Goal: Task Accomplishment & Management: Complete application form

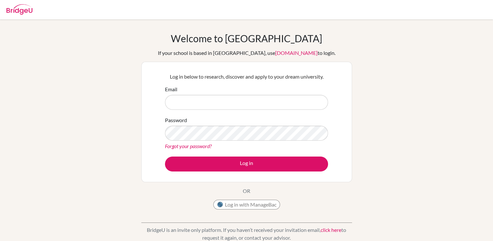
click at [246, 190] on p "OR" at bounding box center [246, 191] width 7 height 8
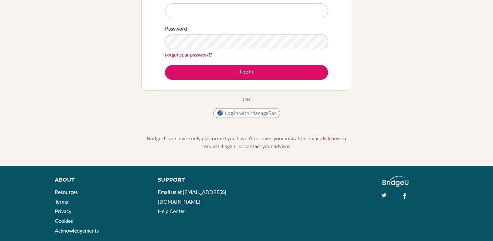
scroll to position [92, 0]
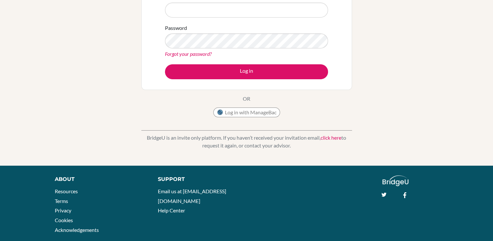
drag, startPoint x: 234, startPoint y: 150, endPoint x: 234, endPoint y: 146, distance: 4.6
click at [234, 146] on div "BridgeU is an invite only platform. If you haven’t received your invitation ema…" at bounding box center [246, 136] width 211 height 32
click at [234, 146] on p "BridgeU is an invite only platform. If you haven’t received your invitation ema…" at bounding box center [246, 142] width 211 height 16
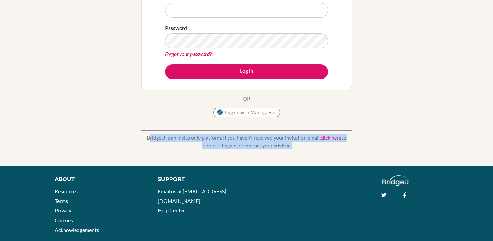
click at [234, 146] on p "BridgeU is an invite only platform. If you haven’t received your invitation ema…" at bounding box center [246, 142] width 211 height 16
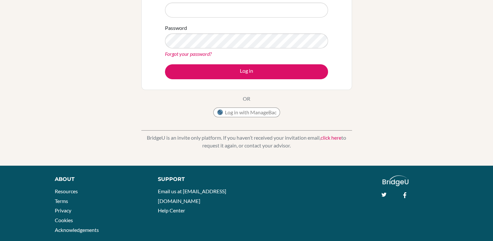
click at [88, 42] on div "Welcome to BridgeU If your school is based in China, use app.bridge-u.com.cn to…" at bounding box center [246, 46] width 493 height 212
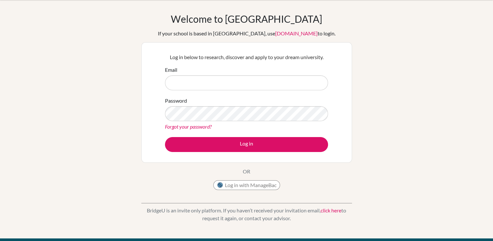
scroll to position [25, 0]
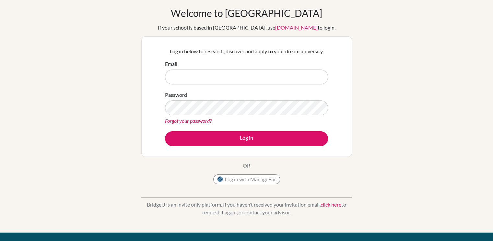
click at [327, 205] on link "click here" at bounding box center [331, 204] width 21 height 6
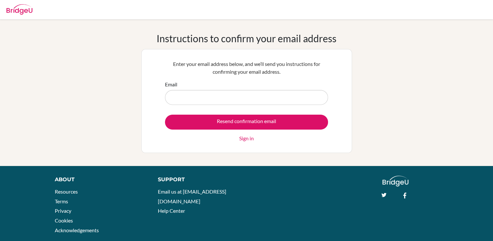
click at [250, 138] on link "Sign in" at bounding box center [246, 138] width 15 height 8
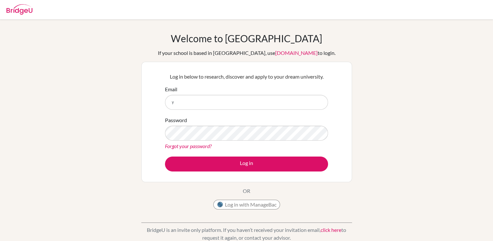
type input "[EMAIL_ADDRESS][DOMAIN_NAME]"
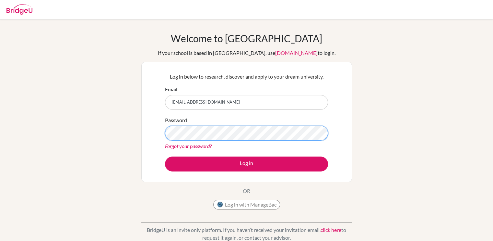
click at [165, 156] on button "Log in" at bounding box center [246, 163] width 163 height 15
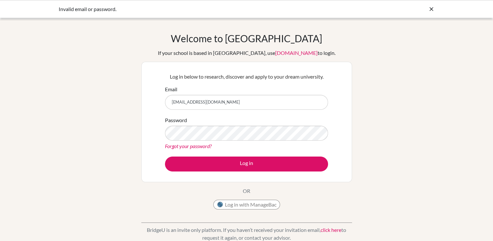
click at [427, 12] on div "Invalid email or password." at bounding box center [247, 9] width 376 height 8
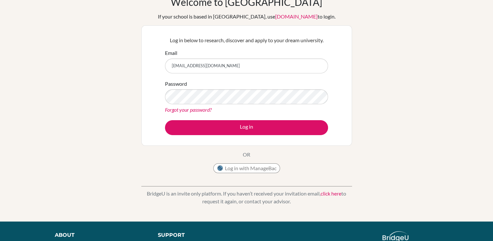
scroll to position [37, 0]
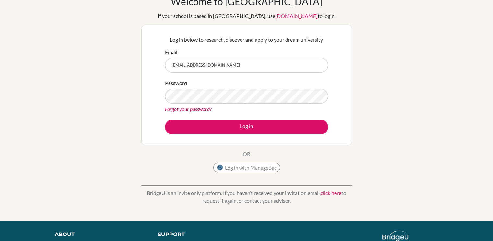
click at [331, 192] on link "click here" at bounding box center [331, 192] width 21 height 6
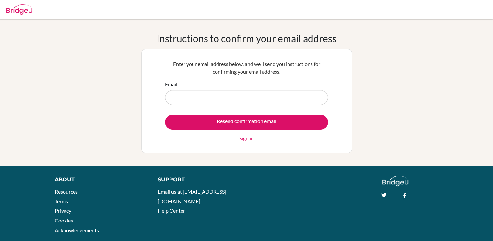
click at [248, 139] on link "Sign in" at bounding box center [246, 138] width 15 height 8
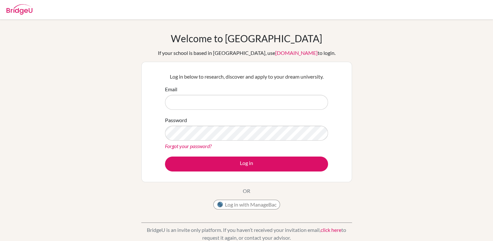
click at [218, 102] on input "Email" at bounding box center [246, 102] width 163 height 15
type input "ypark@cas.ac.ma"
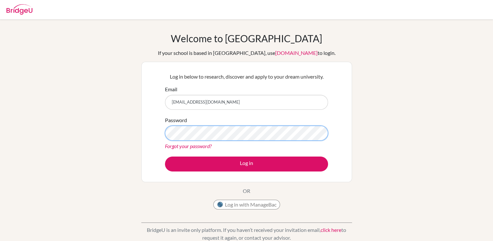
click at [165, 156] on button "Log in" at bounding box center [246, 163] width 163 height 15
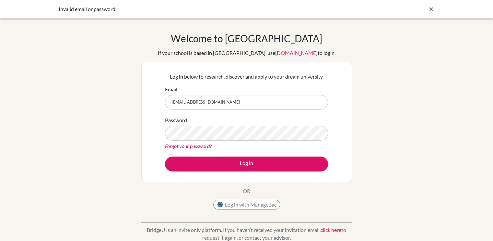
click at [432, 10] on icon at bounding box center [431, 9] width 6 height 6
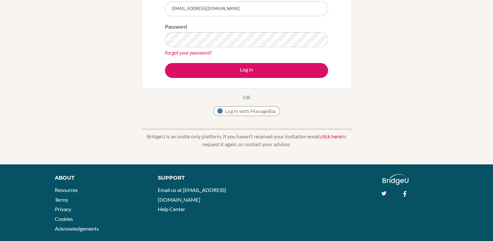
scroll to position [96, 0]
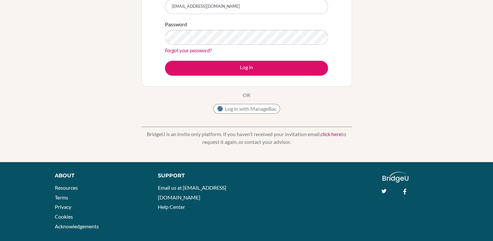
click at [333, 131] on link "click here" at bounding box center [331, 134] width 21 height 6
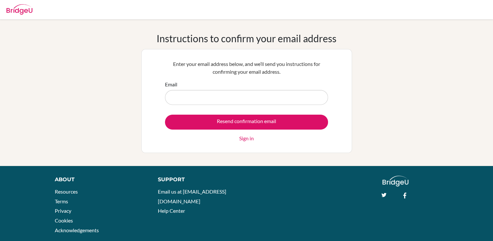
click at [243, 137] on link "Sign in" at bounding box center [246, 138] width 15 height 8
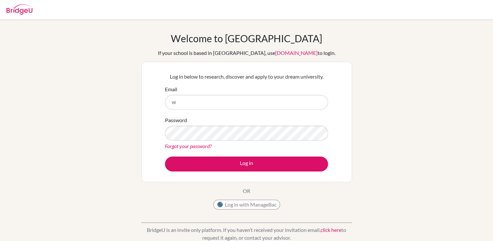
type input "y"
type input "ypark"
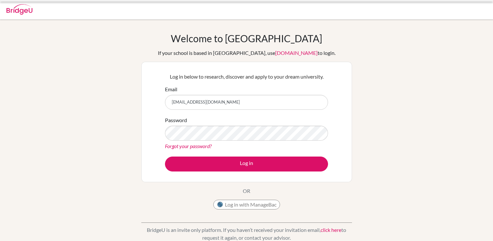
scroll to position [94, 0]
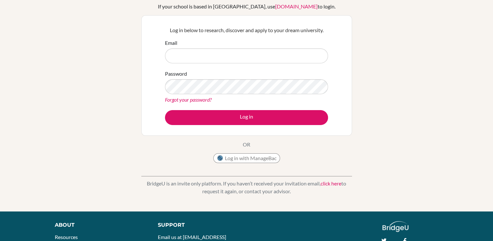
scroll to position [22, 0]
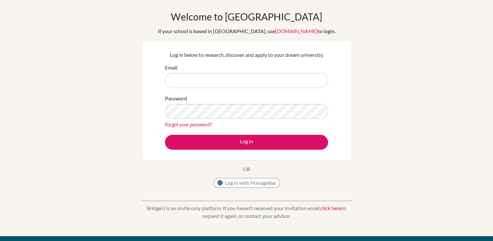
click at [204, 122] on link "Forgot your password?" at bounding box center [188, 124] width 47 height 6
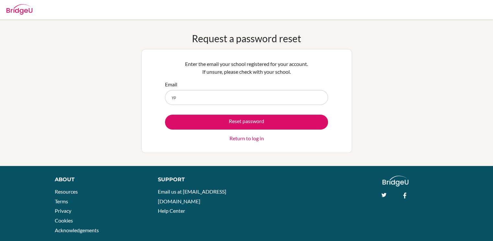
type input "[EMAIL_ADDRESS][DOMAIN_NAME]"
click at [317, 149] on div "Enter the email your school registered for your account. If unsure, please chec…" at bounding box center [246, 101] width 211 height 104
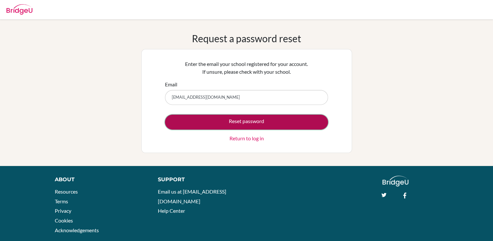
click at [283, 120] on button "Reset password" at bounding box center [246, 121] width 163 height 15
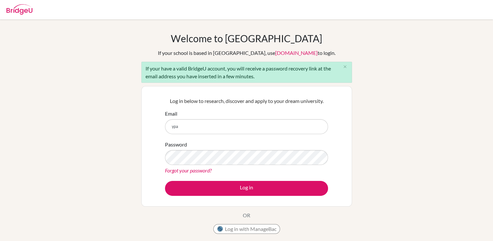
type input "ypark@cas.ac.ma"
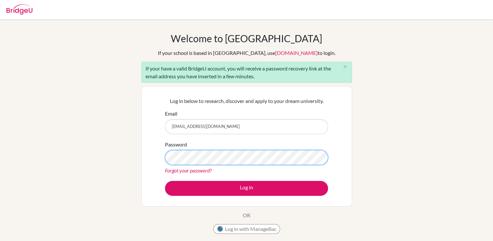
click at [165, 181] on button "Log in" at bounding box center [246, 188] width 163 height 15
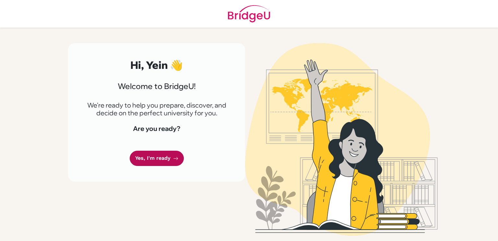
click at [169, 155] on link "Yes, I'm ready" at bounding box center [157, 157] width 54 height 15
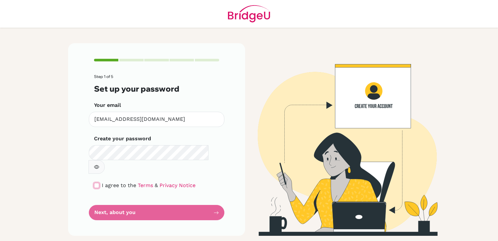
click at [98, 183] on input "checkbox" at bounding box center [96, 185] width 5 height 5
checkbox input "true"
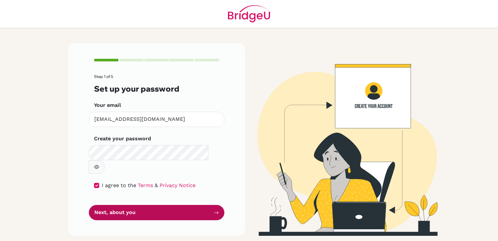
click at [129, 205] on button "Next, about you" at bounding box center [157, 212] width 136 height 15
